Goal: Task Accomplishment & Management: Use online tool/utility

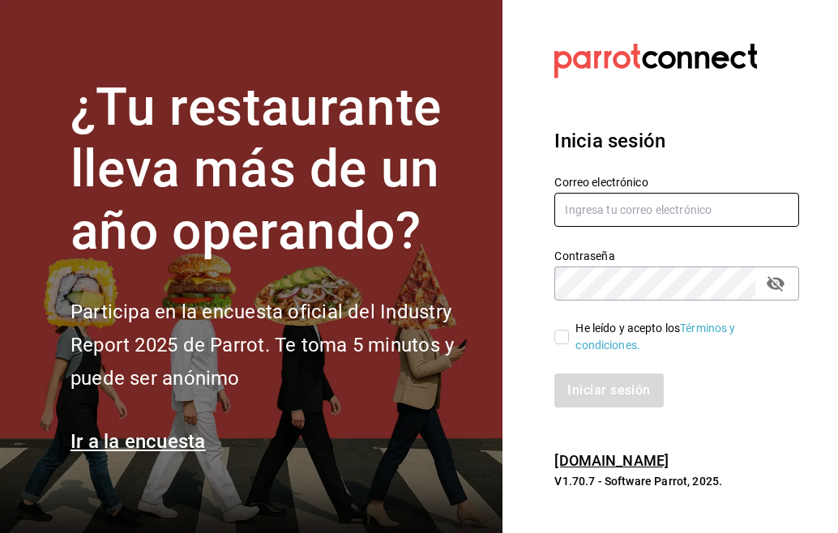
type input "[EMAIL_ADDRESS][DOMAIN_NAME]"
click at [565, 330] on input "He leído y acepto los Términos y condiciones." at bounding box center [561, 337] width 15 height 15
click at [566, 337] on input "He leído y acepto los Términos y condiciones." at bounding box center [561, 337] width 15 height 15
checkbox input "true"
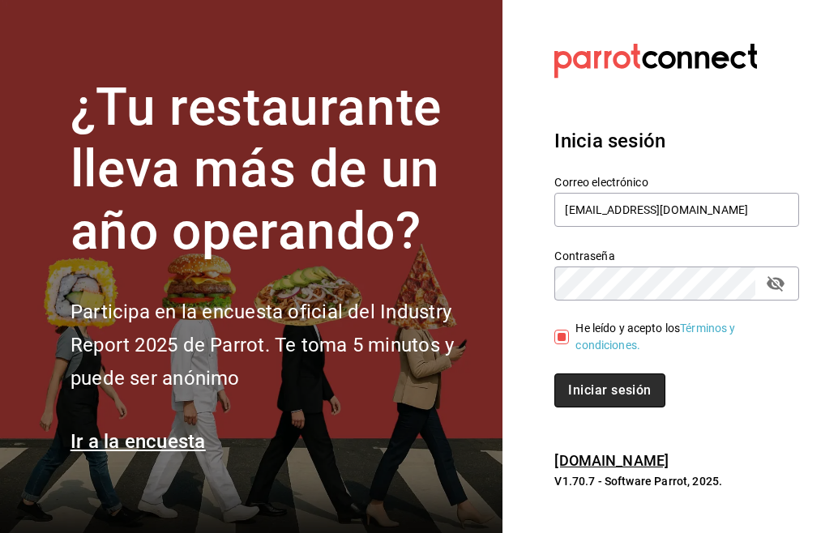
click at [612, 398] on button "Iniciar sesión" at bounding box center [609, 391] width 110 height 34
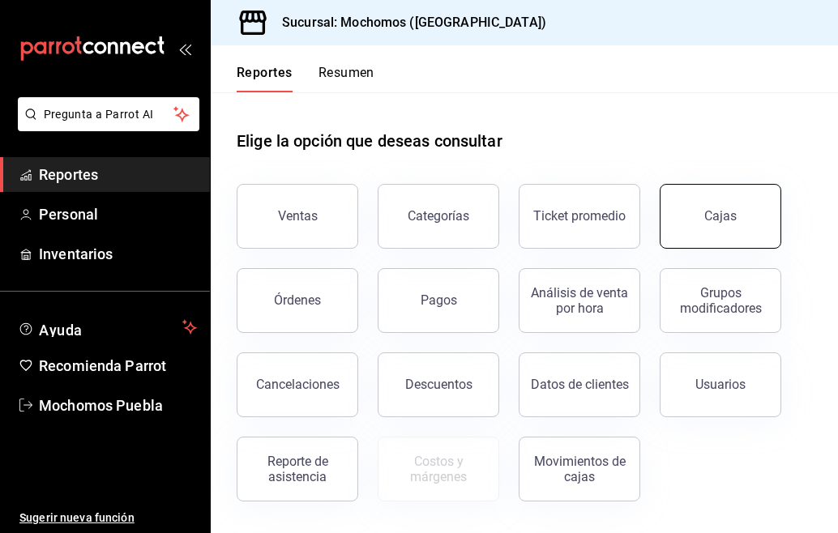
click at [837, 24] on div "Sucursal: Mochomos (Puebla)" at bounding box center [524, 22] width 627 height 45
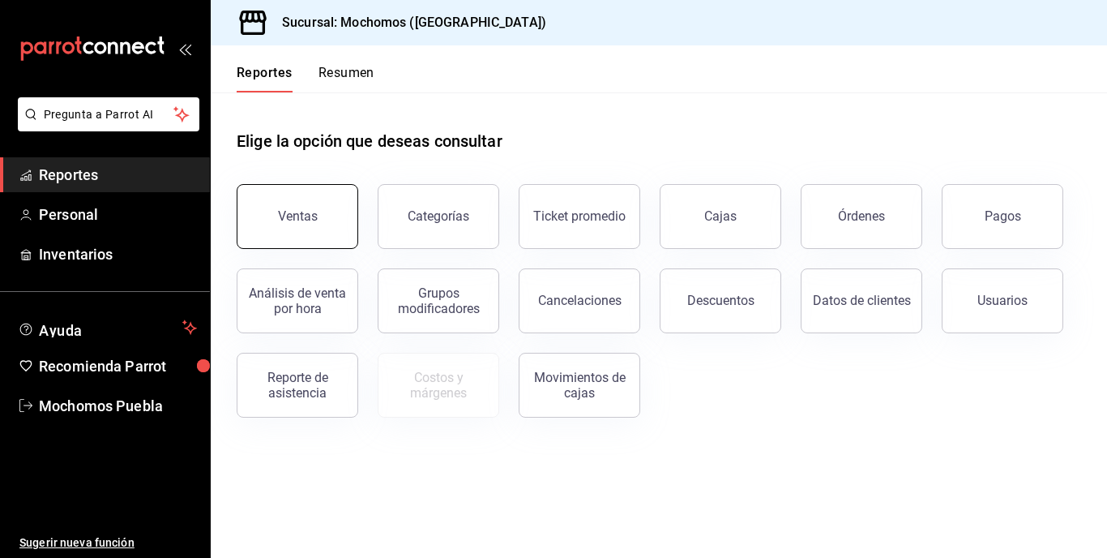
click at [310, 236] on button "Ventas" at bounding box center [298, 216] width 122 height 65
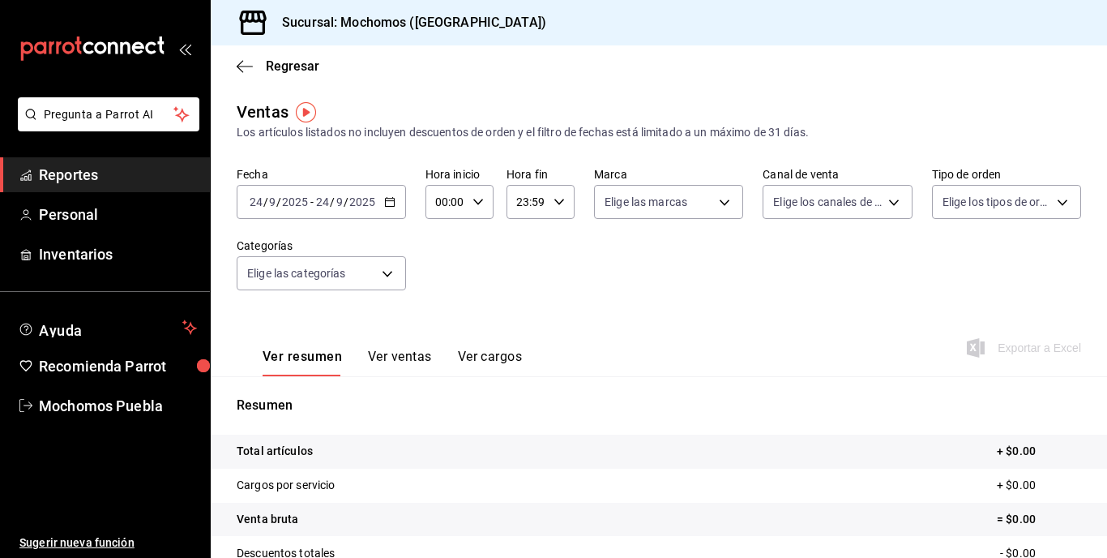
click at [380, 194] on div "2025-09-24 24 / 9 / 2025 - 2025-09-24 24 / 9 / 2025" at bounding box center [321, 202] width 169 height 34
click at [384, 278] on body "Pregunta a Parrot AI Reportes Personal Inventarios Ayuda Recomienda Parrot Moch…" at bounding box center [553, 279] width 1107 height 558
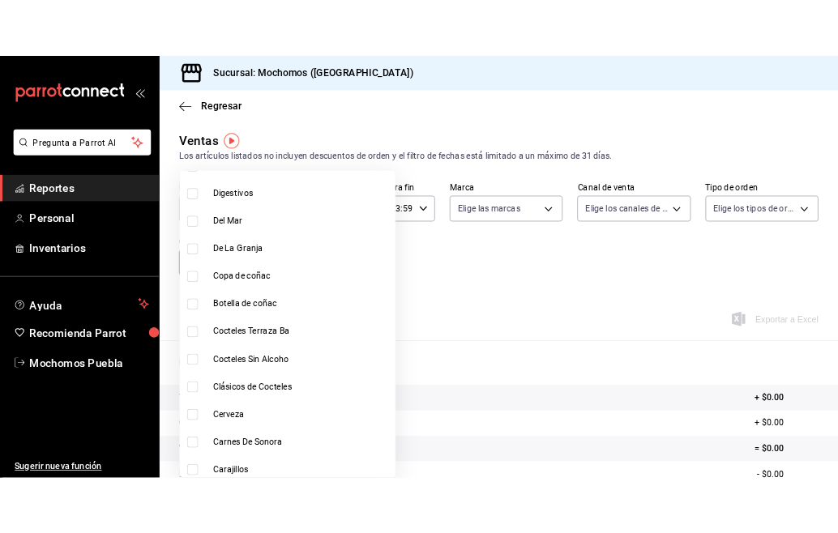
scroll to position [1945, 0]
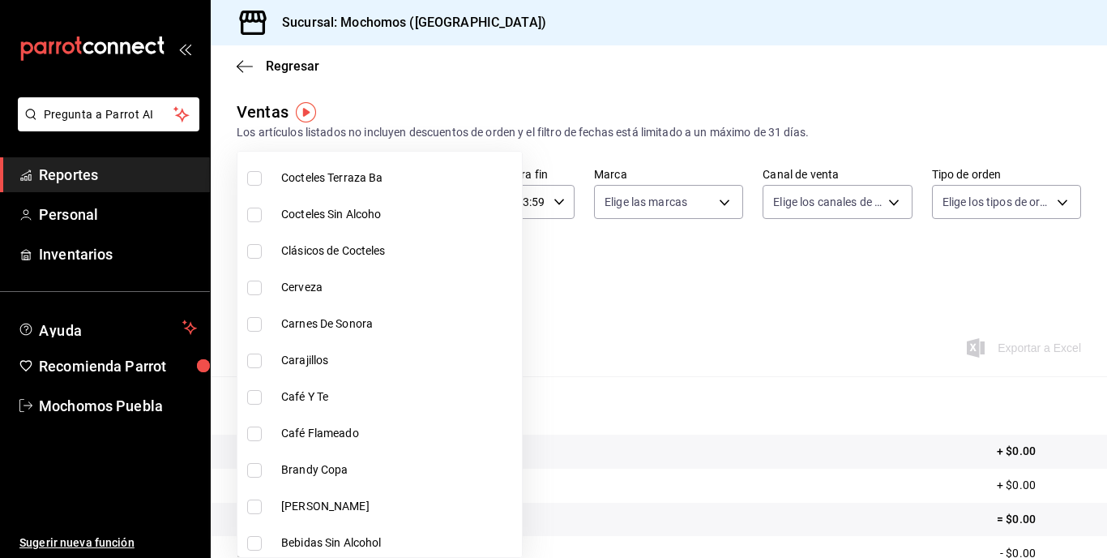
click at [549, 229] on div at bounding box center [553, 279] width 1107 height 558
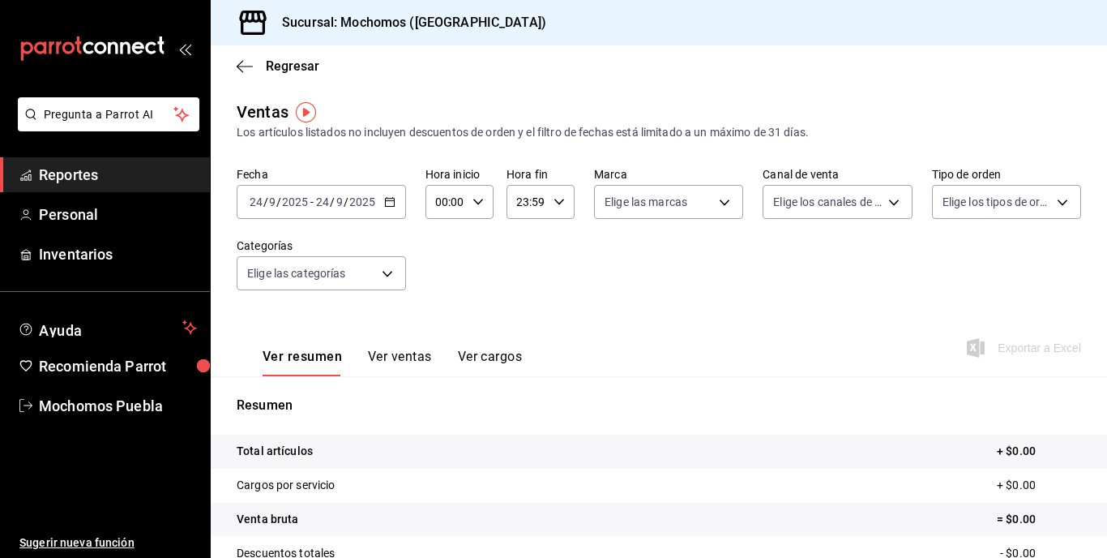
click at [385, 199] on \(Stroke\) "button" at bounding box center [390, 202] width 10 height 9
click at [391, 205] on icon "button" at bounding box center [389, 201] width 11 height 11
click at [391, 206] on \(Stroke\) "button" at bounding box center [390, 202] width 10 height 9
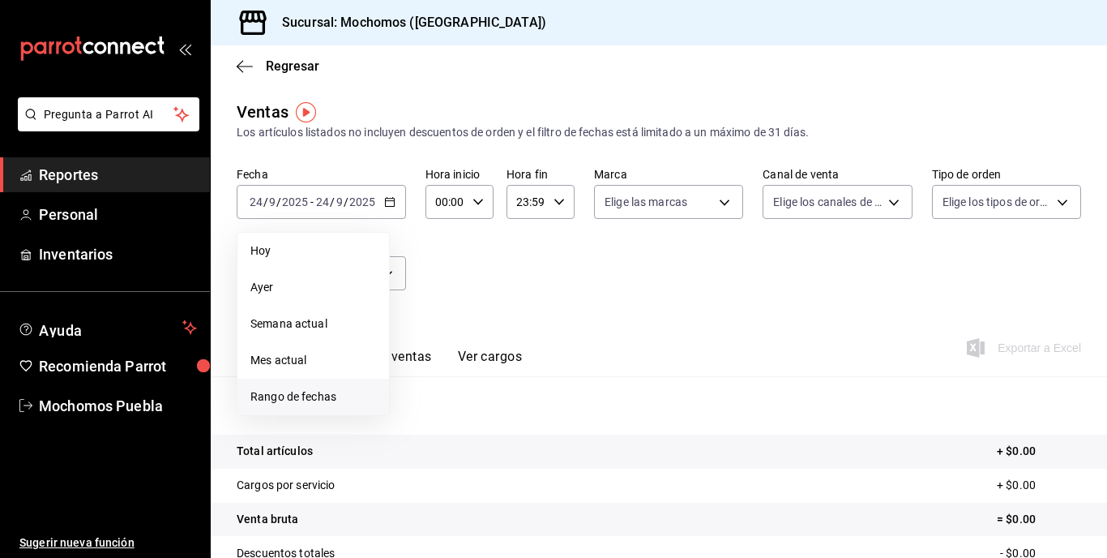
click at [297, 404] on span "Rango de fechas" at bounding box center [313, 396] width 126 height 17
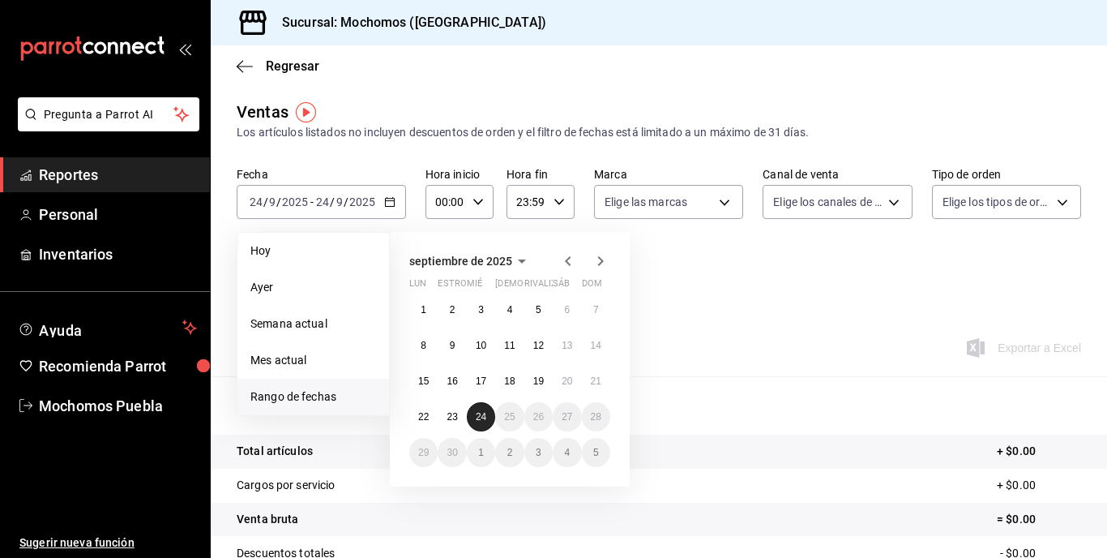
click at [476, 413] on abbr "24" at bounding box center [481, 416] width 11 height 11
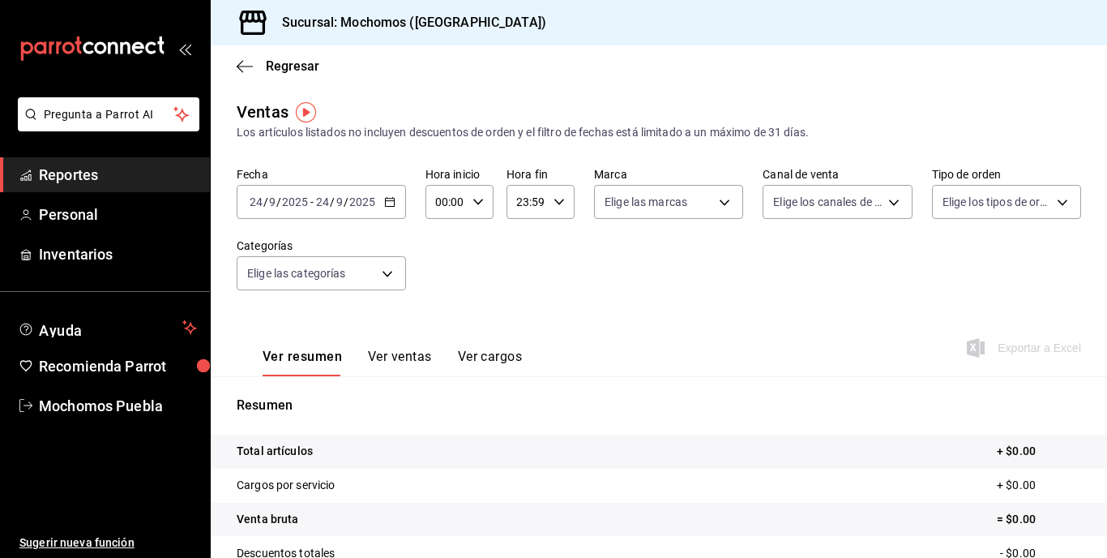
click at [386, 210] on div "2025-09-24 24 / 9 / 2025 - 2025-09-24 24 / 9 / 2025" at bounding box center [321, 202] width 169 height 34
click at [386, 209] on div "2025-09-24 24 / 9 / 2025 - 2025-09-24 24 / 9 / 2025" at bounding box center [321, 202] width 169 height 34
click at [351, 212] on div "2025-09-24 24 / 9 / 2025 - 2025-09-24 24 / 9 / 2025" at bounding box center [321, 202] width 169 height 34
click at [345, 201] on span "/" at bounding box center [346, 201] width 5 height 13
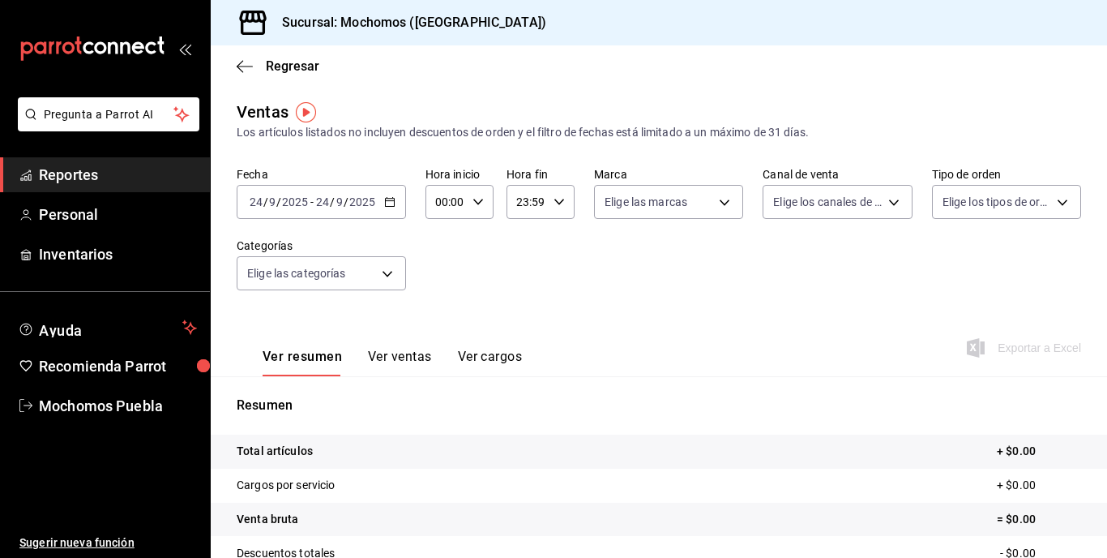
click at [345, 201] on span "/" at bounding box center [346, 201] width 5 height 13
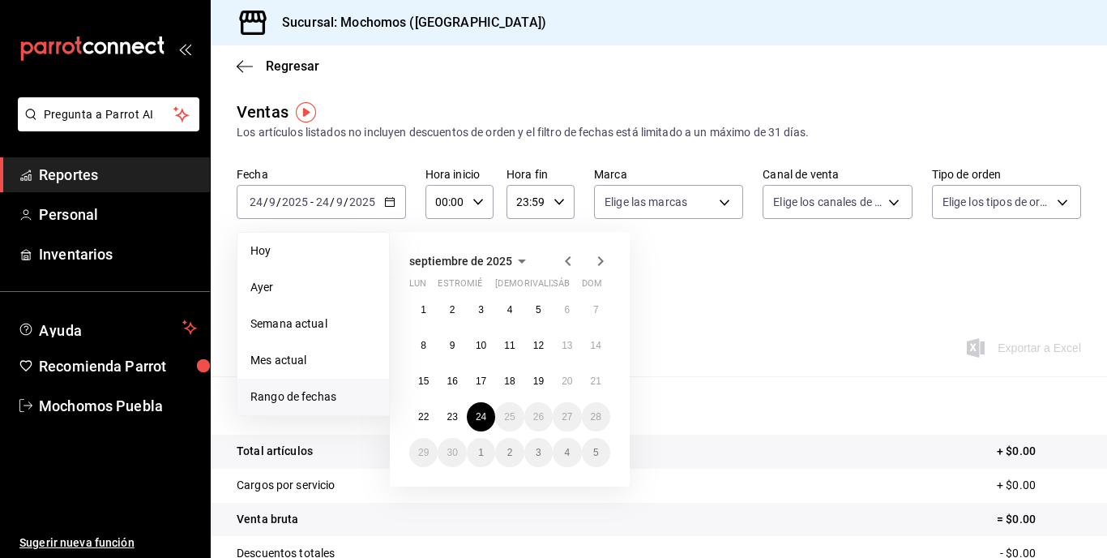
click at [324, 387] on li "Rango de fechas" at bounding box center [313, 396] width 152 height 36
click at [446, 421] on button "23" at bounding box center [452, 416] width 28 height 29
click at [472, 422] on button "24" at bounding box center [481, 416] width 28 height 29
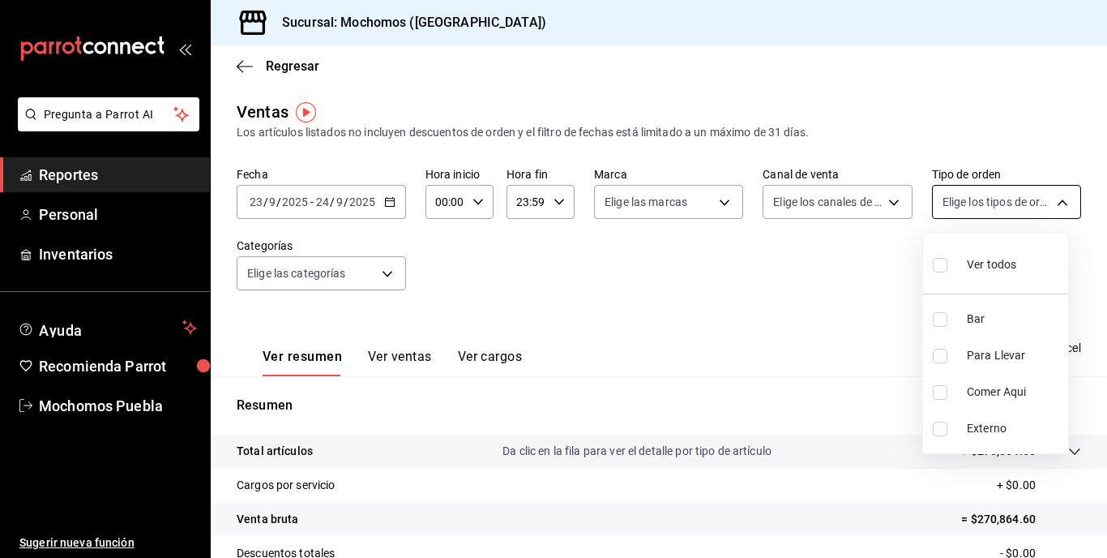
click at [837, 198] on body "Pregunta a Parrot AI Reportes Personal Inventarios Ayuda Recomienda Parrot Moch…" at bounding box center [553, 279] width 1107 height 558
click at [837, 191] on div at bounding box center [553, 279] width 1107 height 558
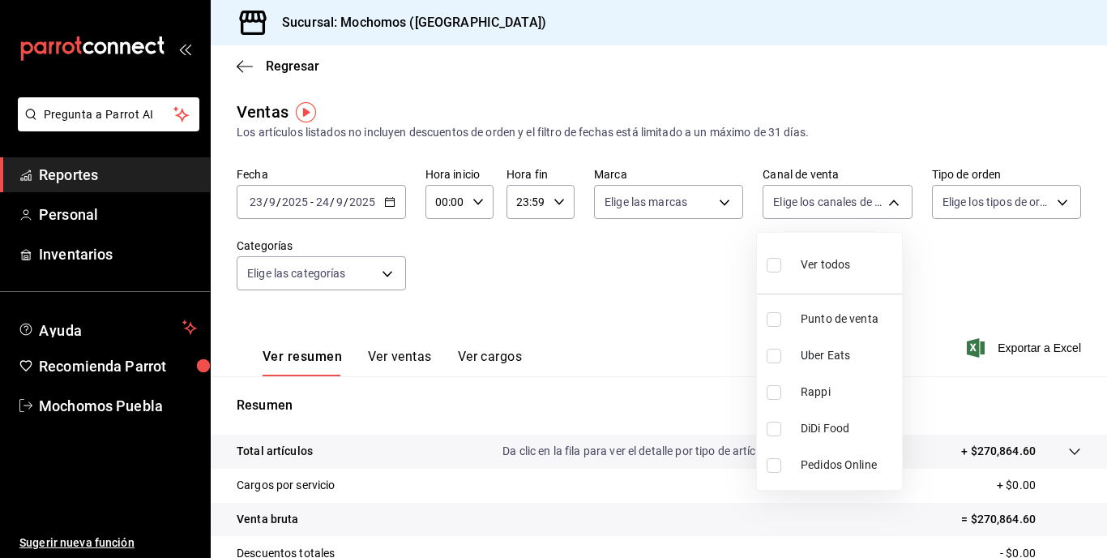
click at [837, 200] on body "Pregunta a Parrot AI Reportes Personal Inventarios Ayuda Recomienda Parrot Moch…" at bounding box center [553, 279] width 1107 height 558
click at [837, 200] on div at bounding box center [553, 279] width 1107 height 558
click at [837, 200] on body "Pregunta a Parrot AI Reportes Personal Inventarios Ayuda Recomienda Parrot Moch…" at bounding box center [553, 279] width 1107 height 558
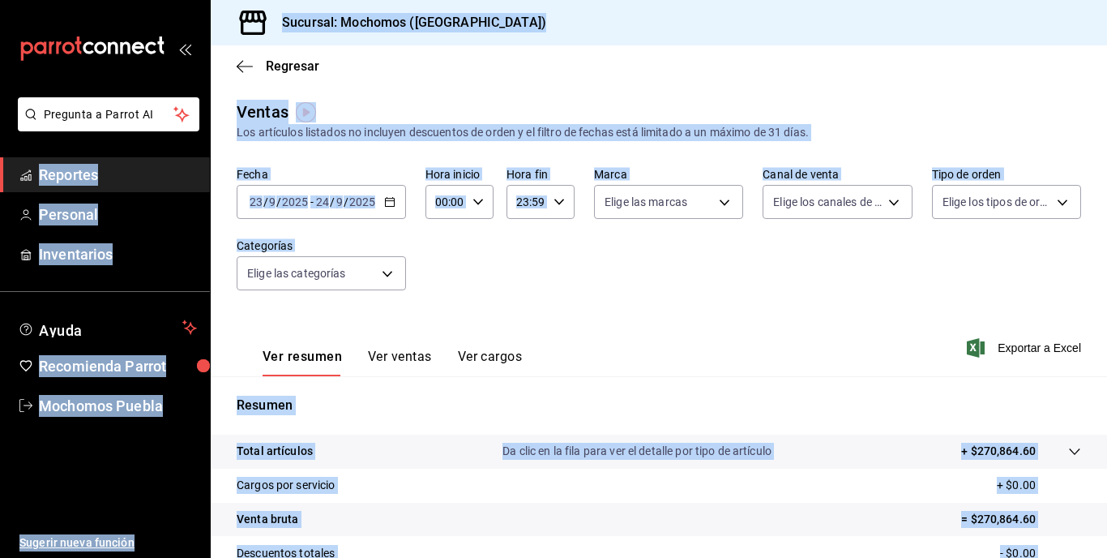
click at [837, 200] on body "Pregunta a Parrot AI Reportes Personal Inventarios Ayuda Recomienda Parrot Moch…" at bounding box center [553, 279] width 1107 height 558
click at [837, 200] on div at bounding box center [553, 279] width 1107 height 558
click at [837, 200] on body "Pregunta a Parrot AI Reportes Personal Inventarios Ayuda Recomienda Parrot Moch…" at bounding box center [553, 279] width 1107 height 558
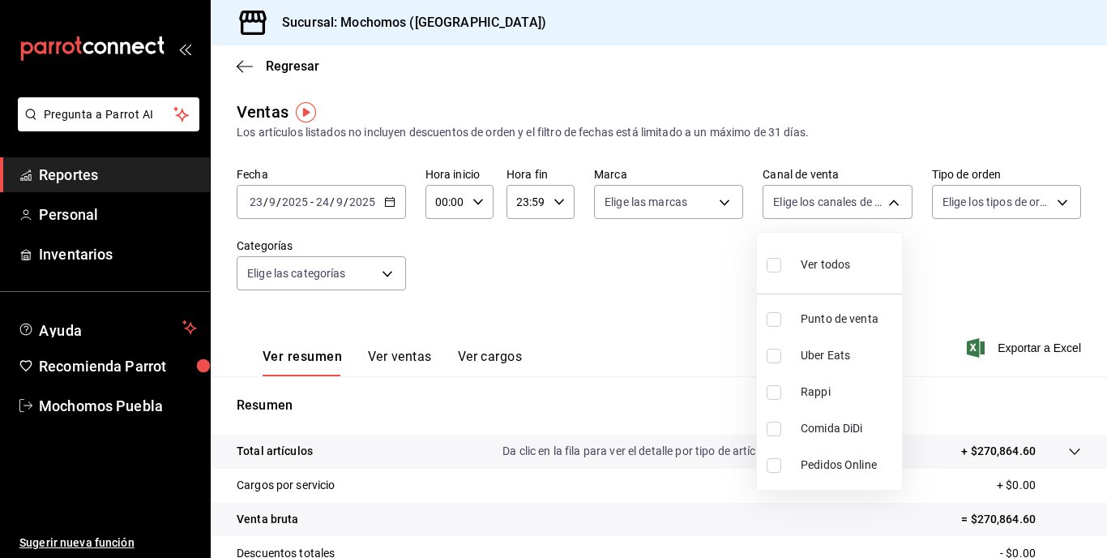
click at [723, 205] on div at bounding box center [553, 279] width 1107 height 558
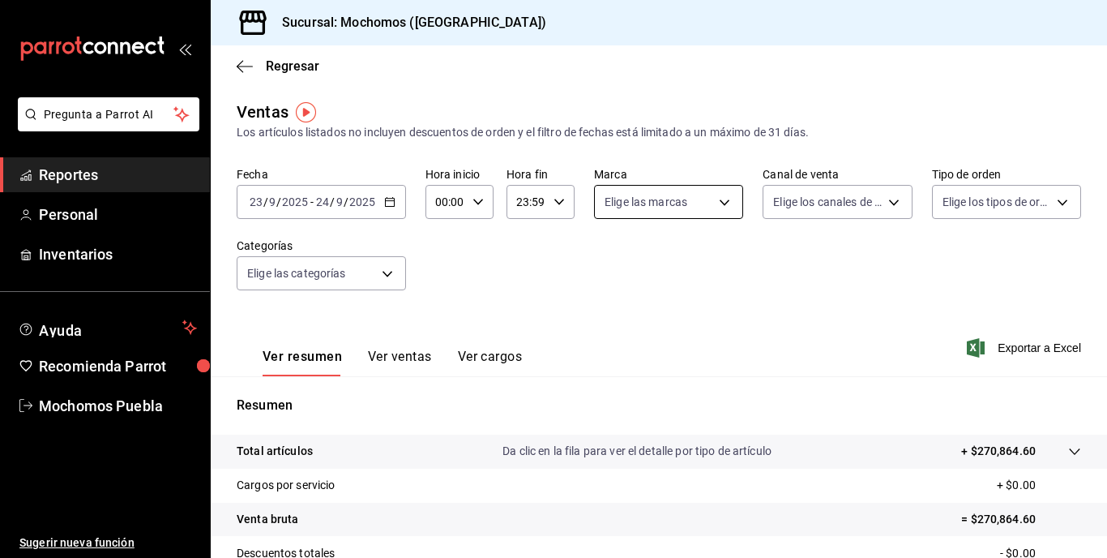
click at [716, 205] on body "Pregunta a Parrot AI Reportes Personal Inventarios Ayuda Recomienda Parrot Moch…" at bounding box center [553, 279] width 1107 height 558
click at [837, 204] on div at bounding box center [553, 279] width 1107 height 558
click at [837, 347] on font "Exportar a Excel" at bounding box center [1039, 347] width 83 height 13
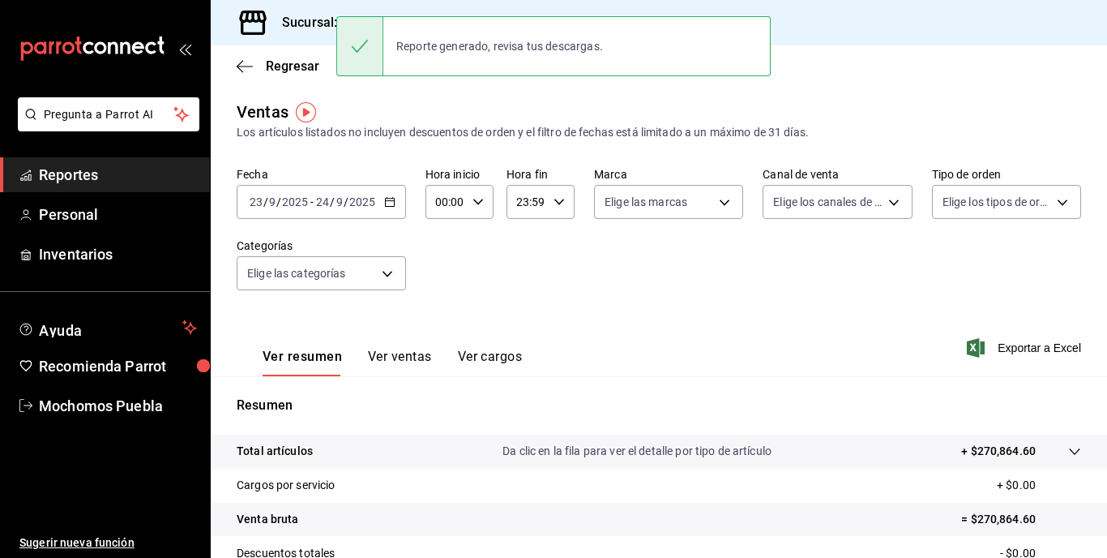
click at [390, 204] on icon "button" at bounding box center [389, 201] width 11 height 11
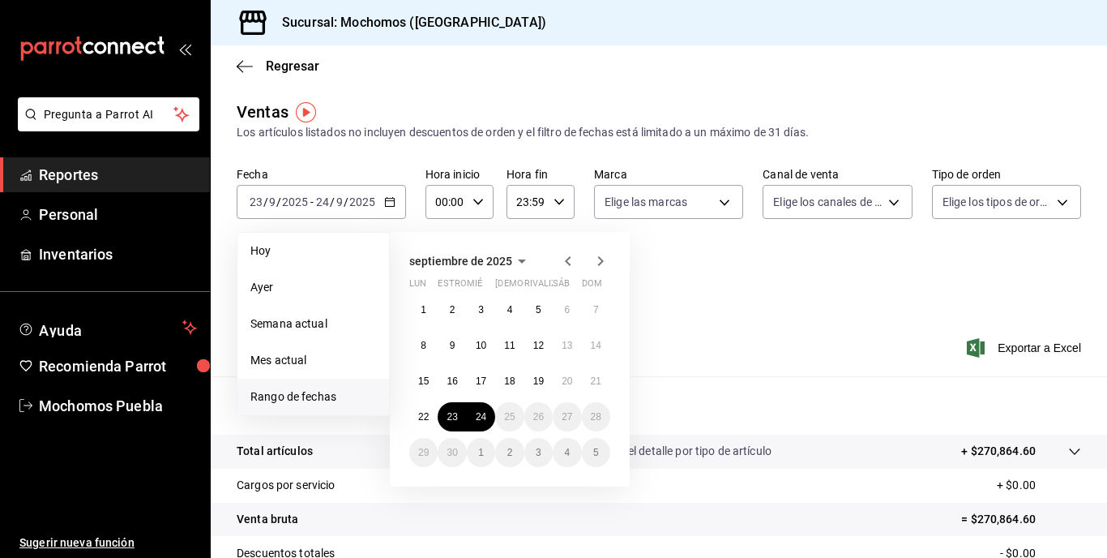
click at [306, 391] on span "Rango de fechas" at bounding box center [313, 396] width 126 height 17
click at [417, 412] on button "22" at bounding box center [423, 416] width 28 height 29
click at [448, 422] on button "23" at bounding box center [452, 416] width 28 height 29
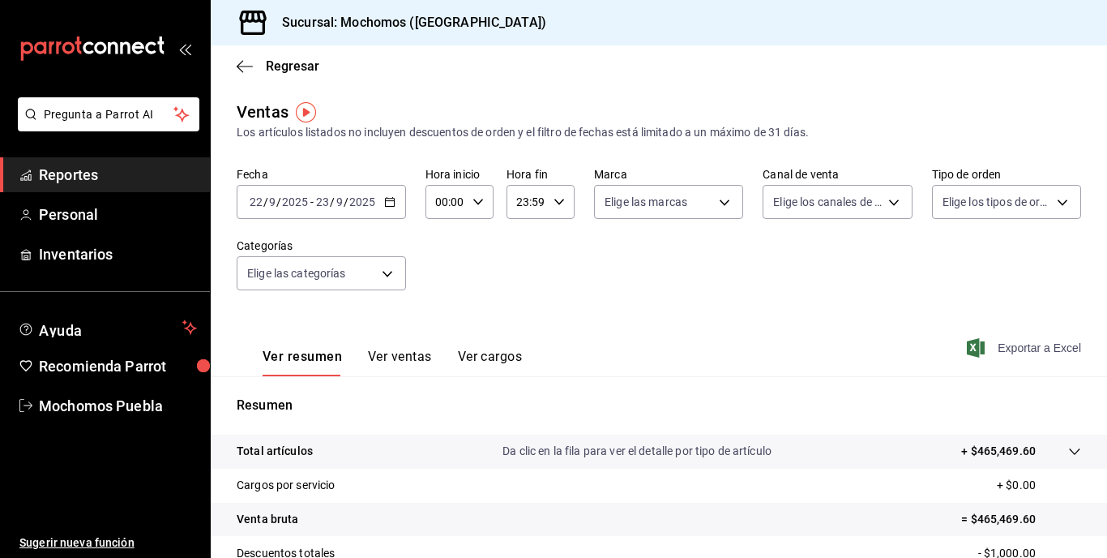
click at [837, 347] on font "Exportar a Excel" at bounding box center [1039, 347] width 83 height 13
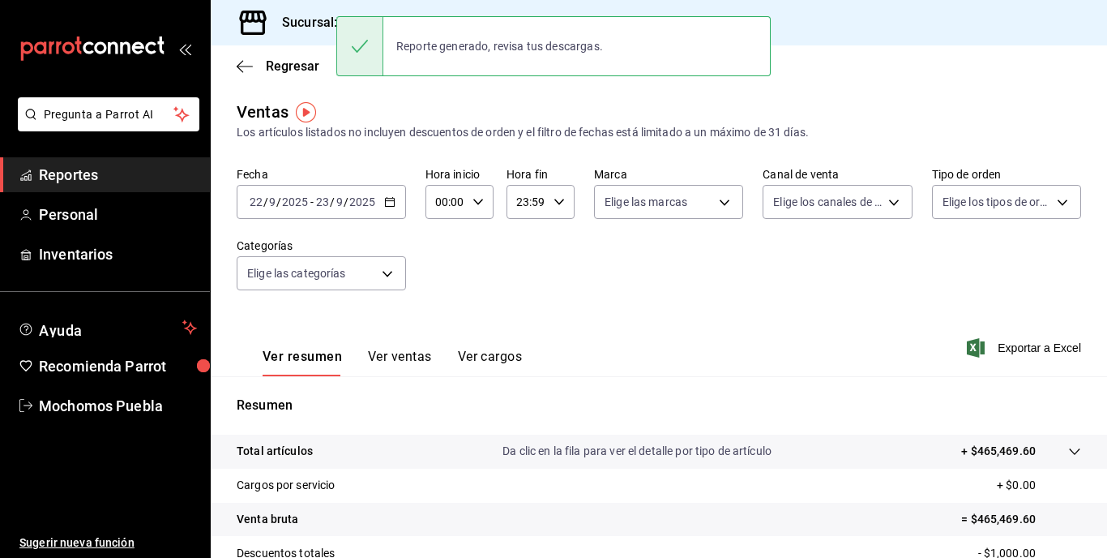
drag, startPoint x: 1066, startPoint y: 98, endPoint x: 1067, endPoint y: 2, distance: 96.5
click at [837, 98] on main "Regresar Ventas Los artículos listados no incluyen descuentos de orden y el fil…" at bounding box center [659, 410] width 896 height 731
